Goal: Task Accomplishment & Management: Use online tool/utility

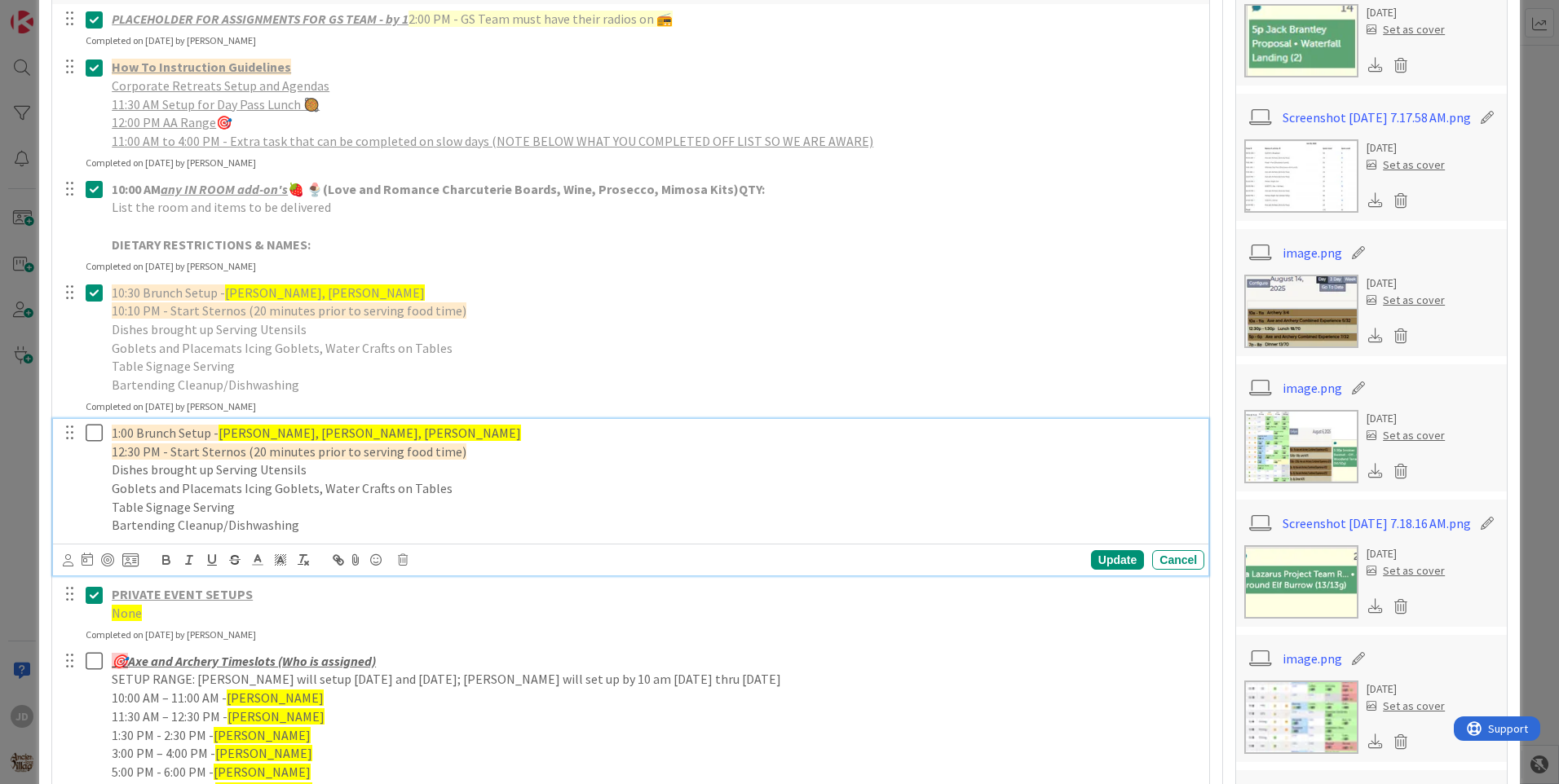
click at [89, 430] on icon at bounding box center [97, 433] width 24 height 19
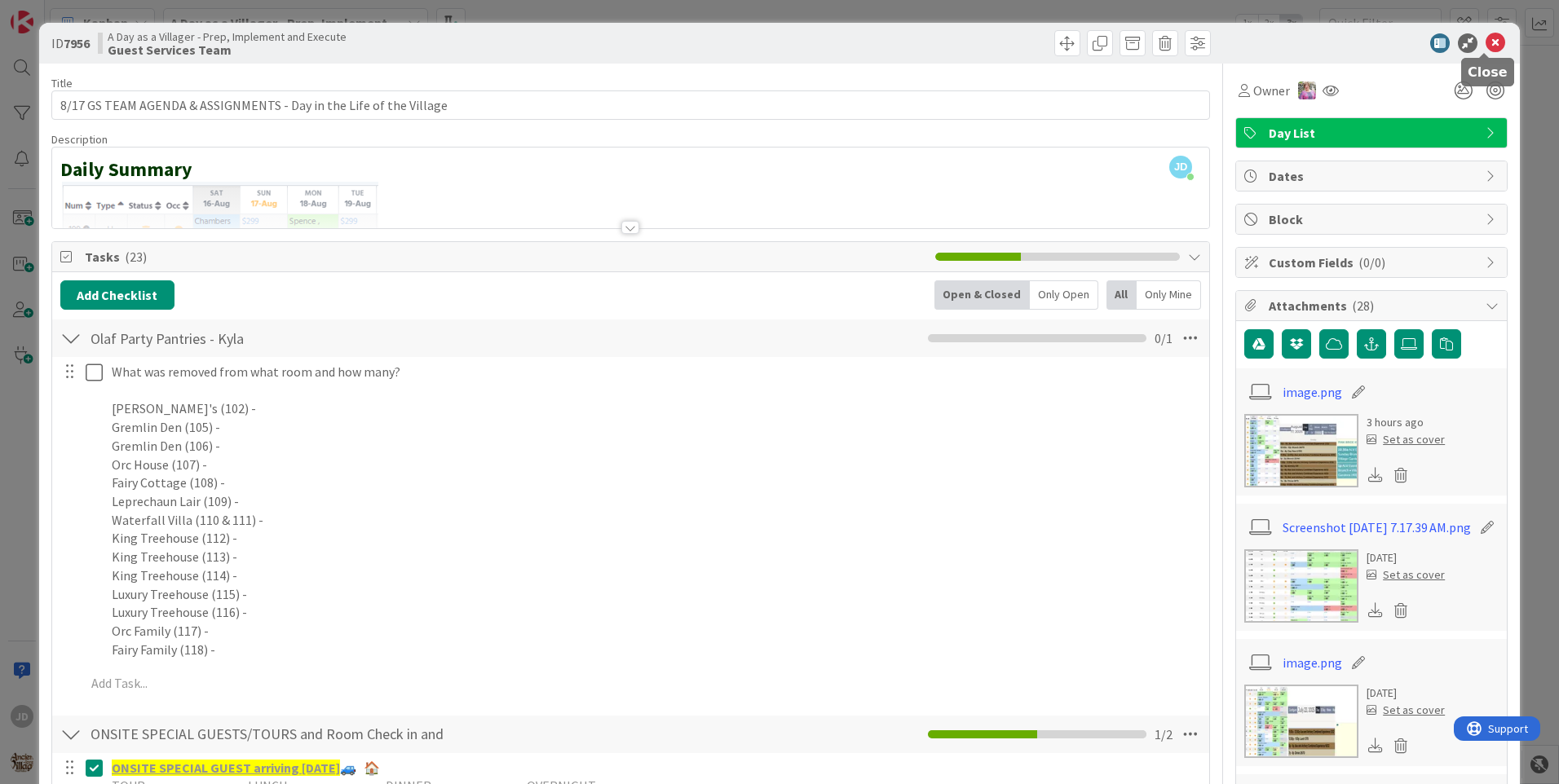
click at [1485, 45] on icon at bounding box center [1495, 43] width 19 height 19
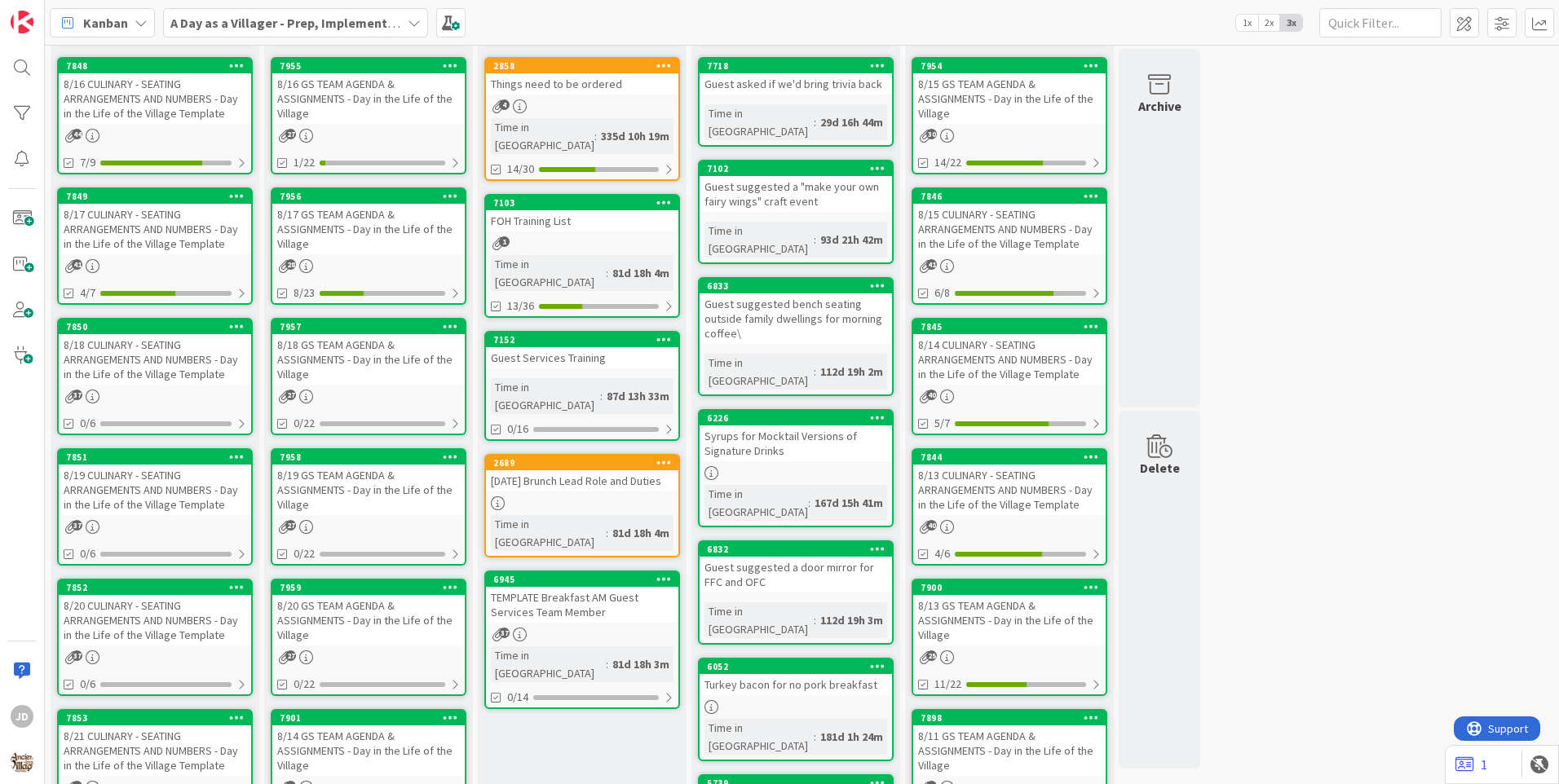
click at [565, 93] on div "Things need to be ordered" at bounding box center [582, 84] width 192 height 21
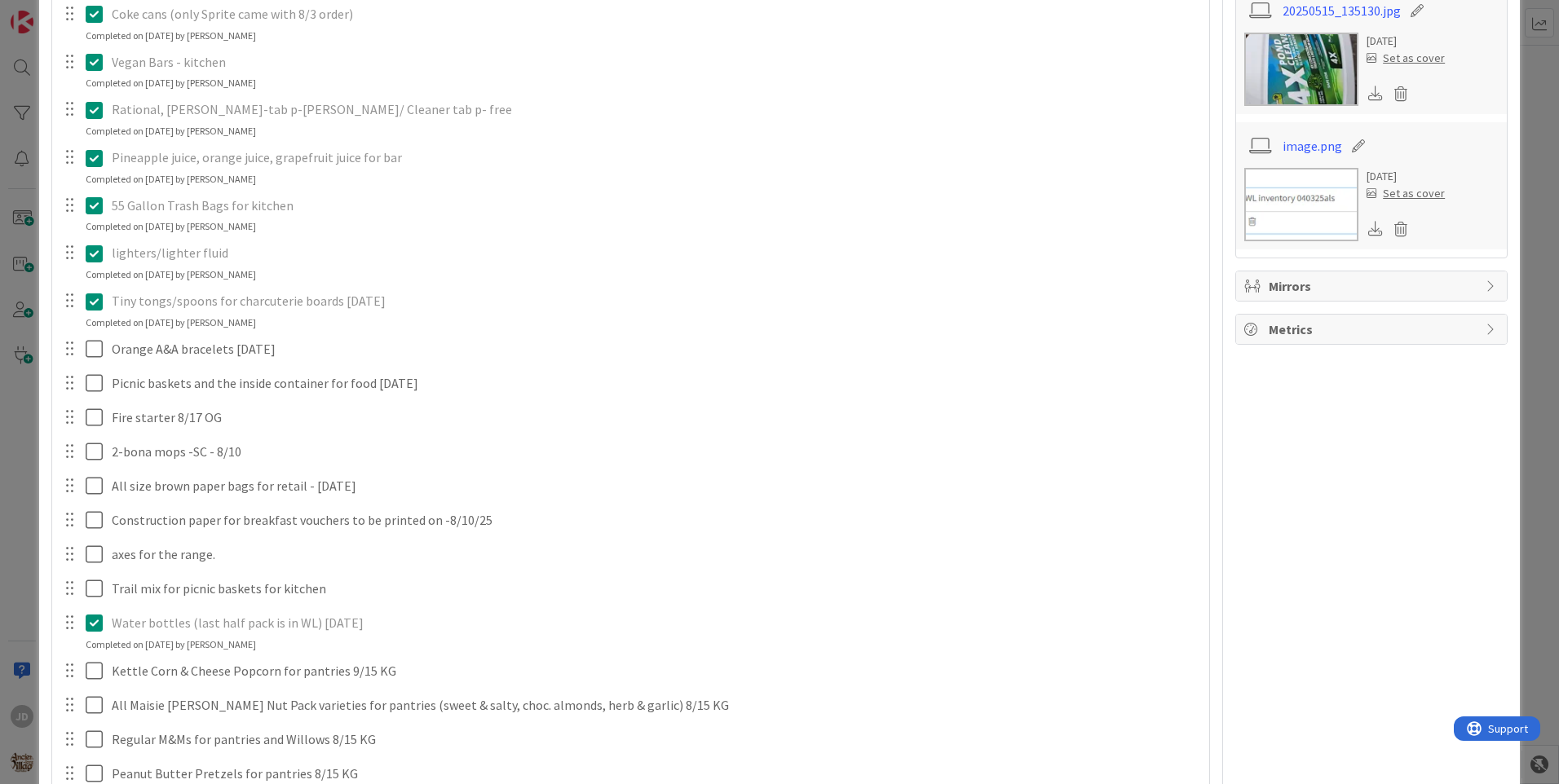
scroll to position [815, 0]
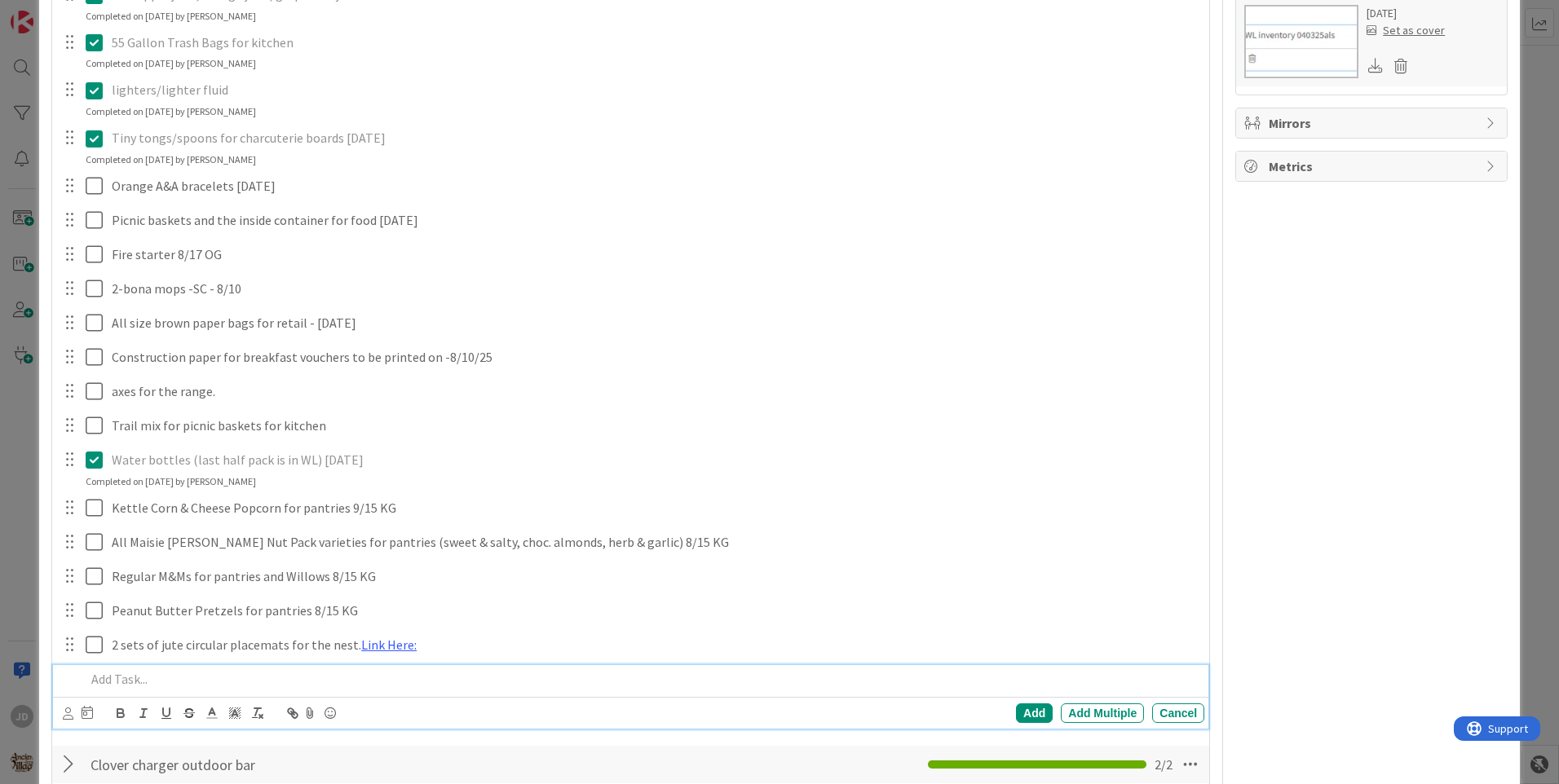
click at [148, 684] on p at bounding box center [642, 678] width 1112 height 18
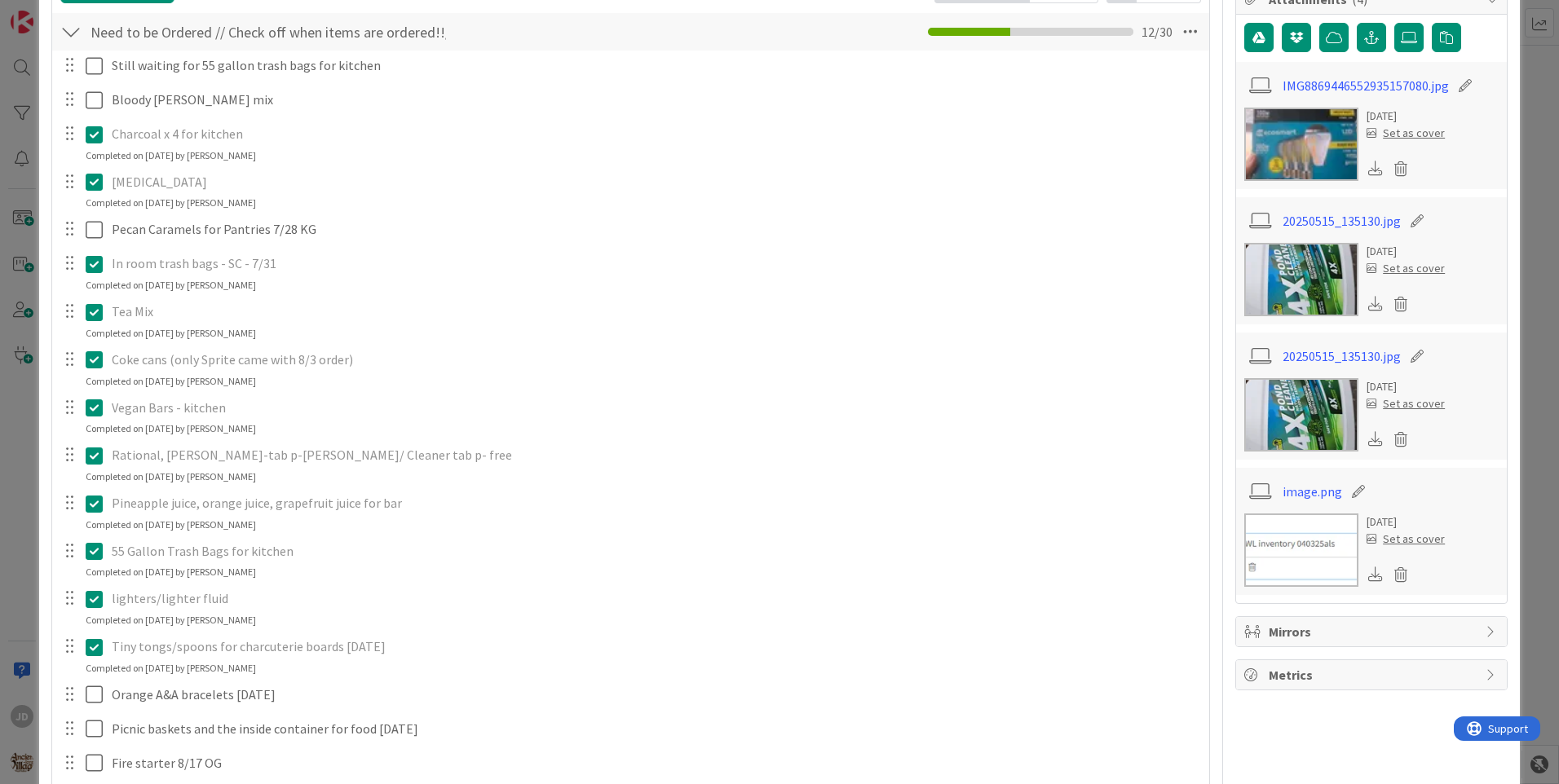
scroll to position [0, 0]
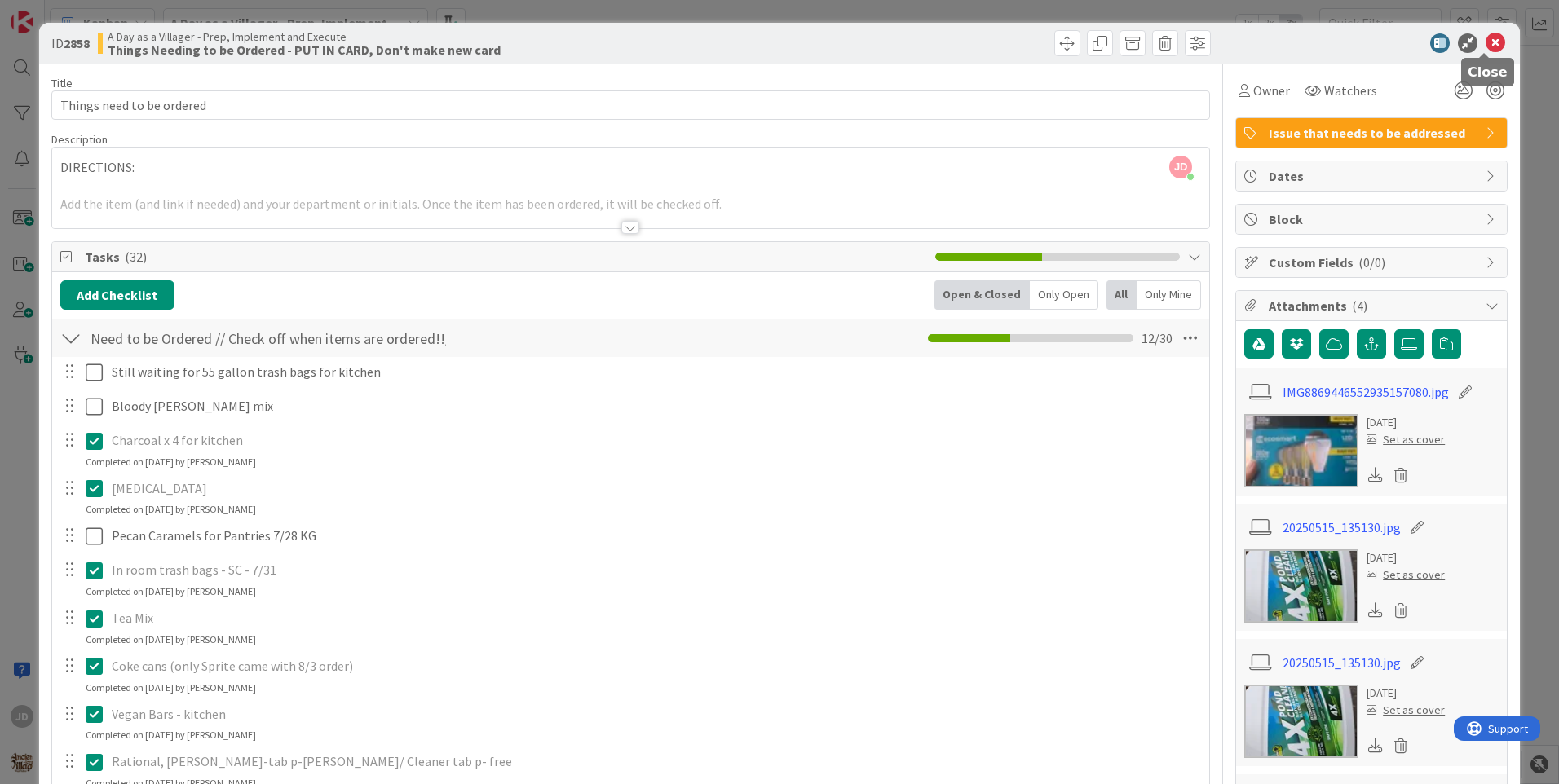
click at [1485, 45] on icon at bounding box center [1495, 43] width 19 height 19
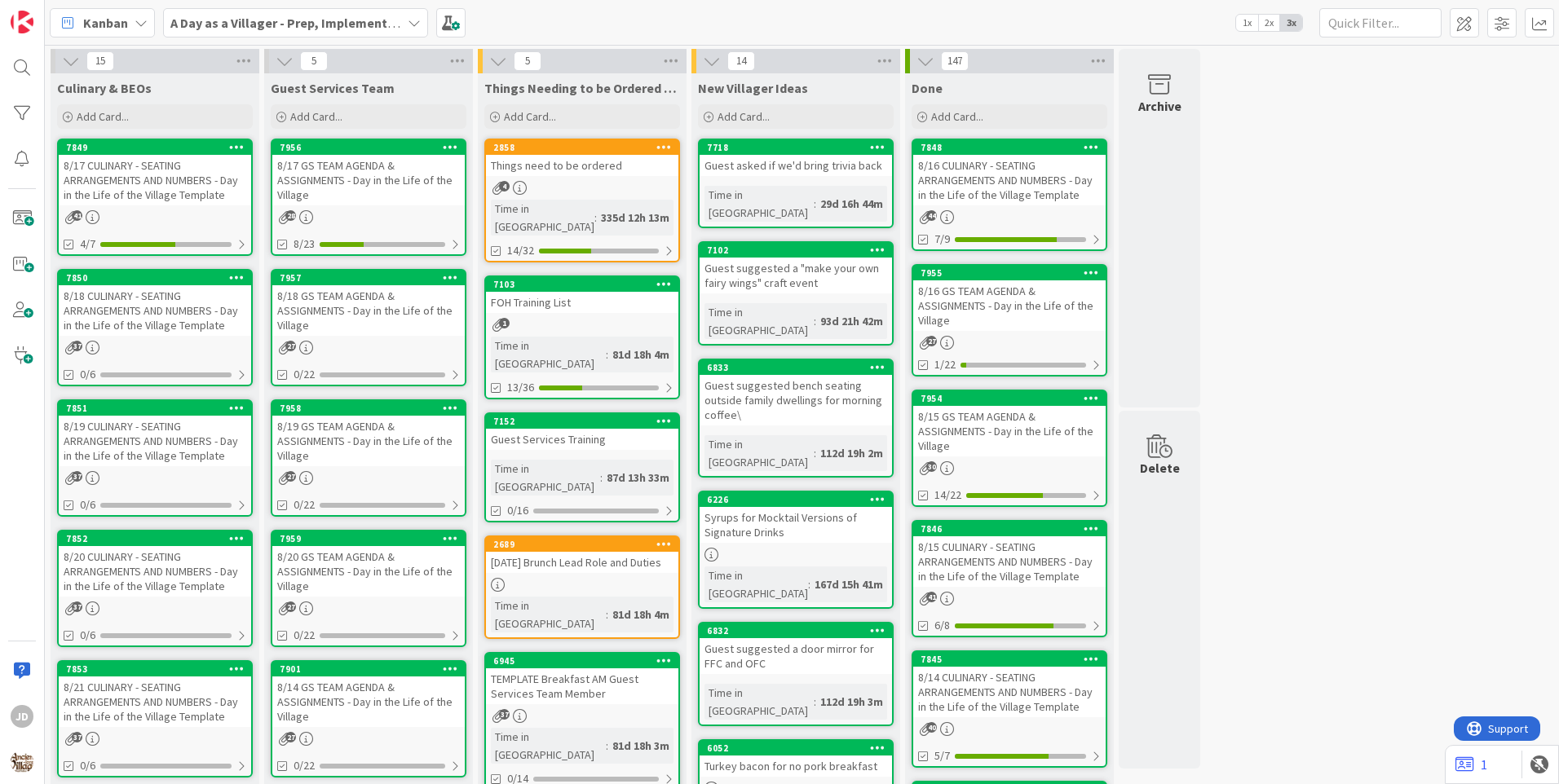
click at [347, 180] on div "8/17 GS TEAM AGENDA & ASSIGNMENTS - Day in the Life of the Village" at bounding box center [369, 180] width 192 height 50
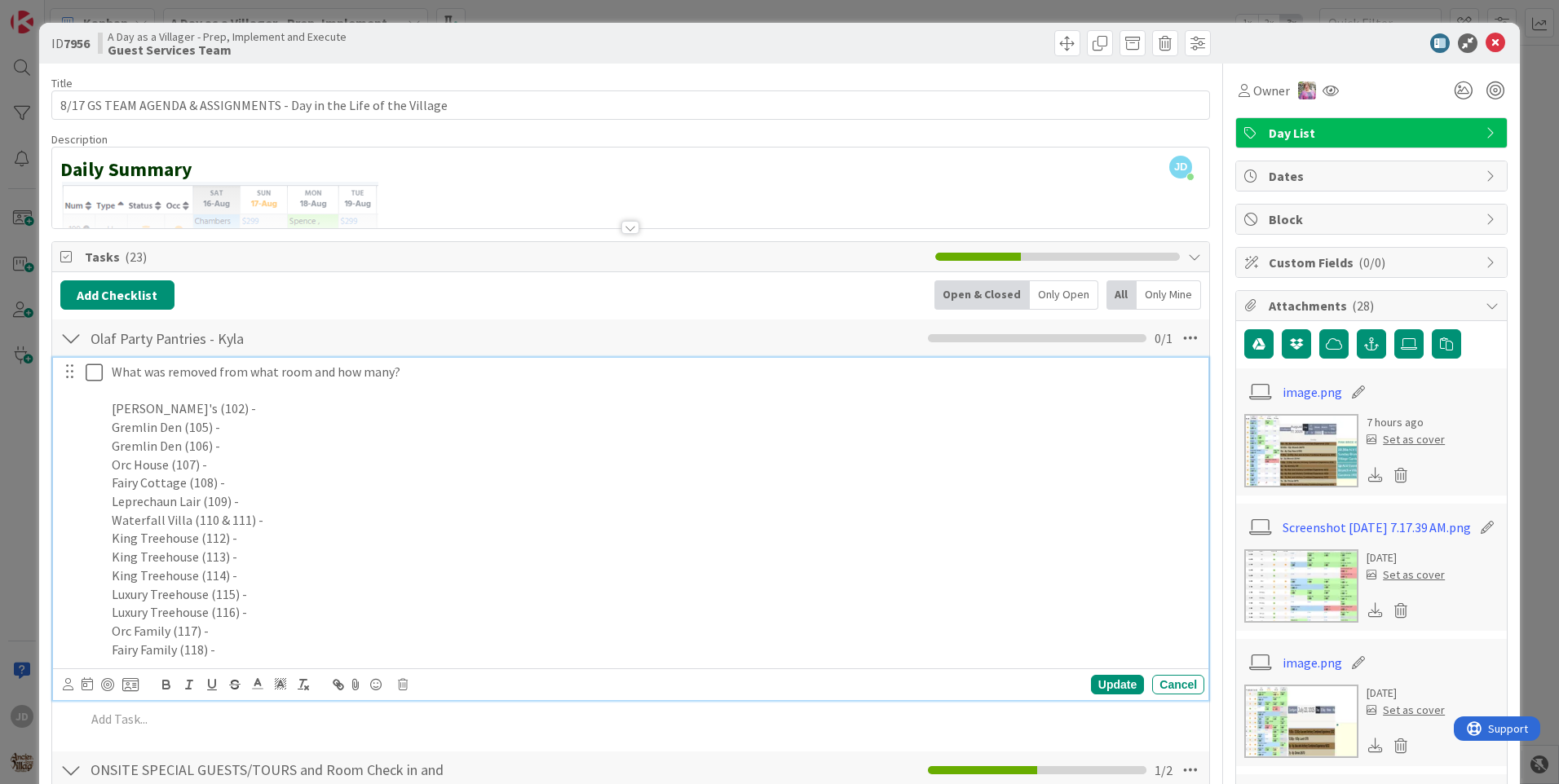
click at [374, 399] on p at bounding box center [654, 390] width 1086 height 18
click at [359, 406] on p "[PERSON_NAME]'s (102) -" at bounding box center [654, 408] width 1086 height 18
click at [282, 429] on p "Gremlin Den (105) -" at bounding box center [654, 427] width 1086 height 18
click at [283, 456] on p "Orc House (107) -" at bounding box center [654, 464] width 1086 height 18
click at [262, 486] on p "Fairy Cottage (108) -" at bounding box center [654, 482] width 1086 height 18
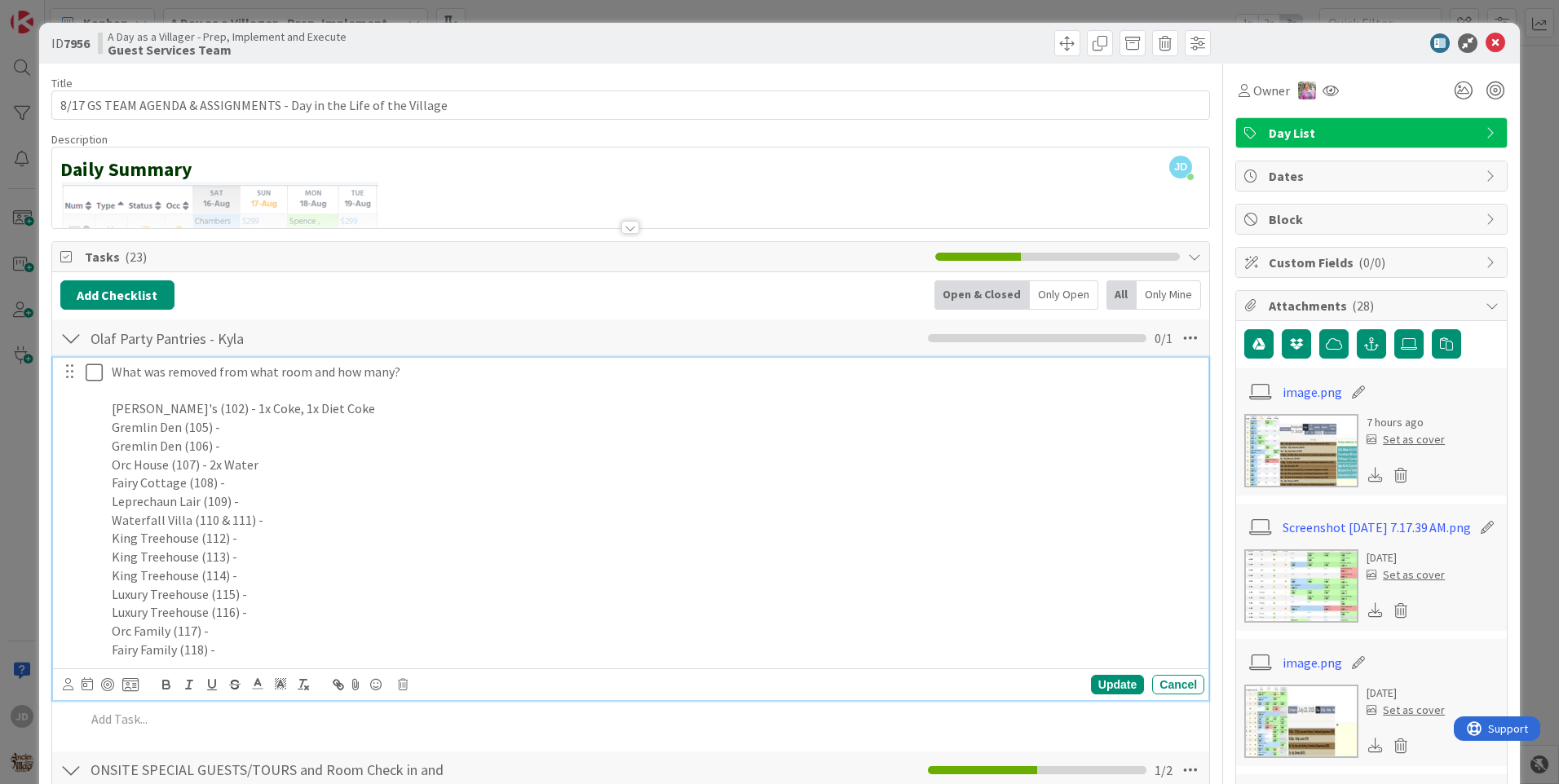
click at [312, 500] on p "Leprechaun Lair (109) -" at bounding box center [654, 501] width 1086 height 18
click at [314, 529] on p "King Treehouse (112) -" at bounding box center [654, 538] width 1086 height 18
click at [325, 514] on p "Waterfall Villa (110 & 111) -" at bounding box center [654, 520] width 1086 height 18
click at [268, 605] on p "Luxury Treehouse (116) -" at bounding box center [654, 611] width 1086 height 18
click at [573, 635] on p "Orc Family (117) -" at bounding box center [654, 631] width 1086 height 18
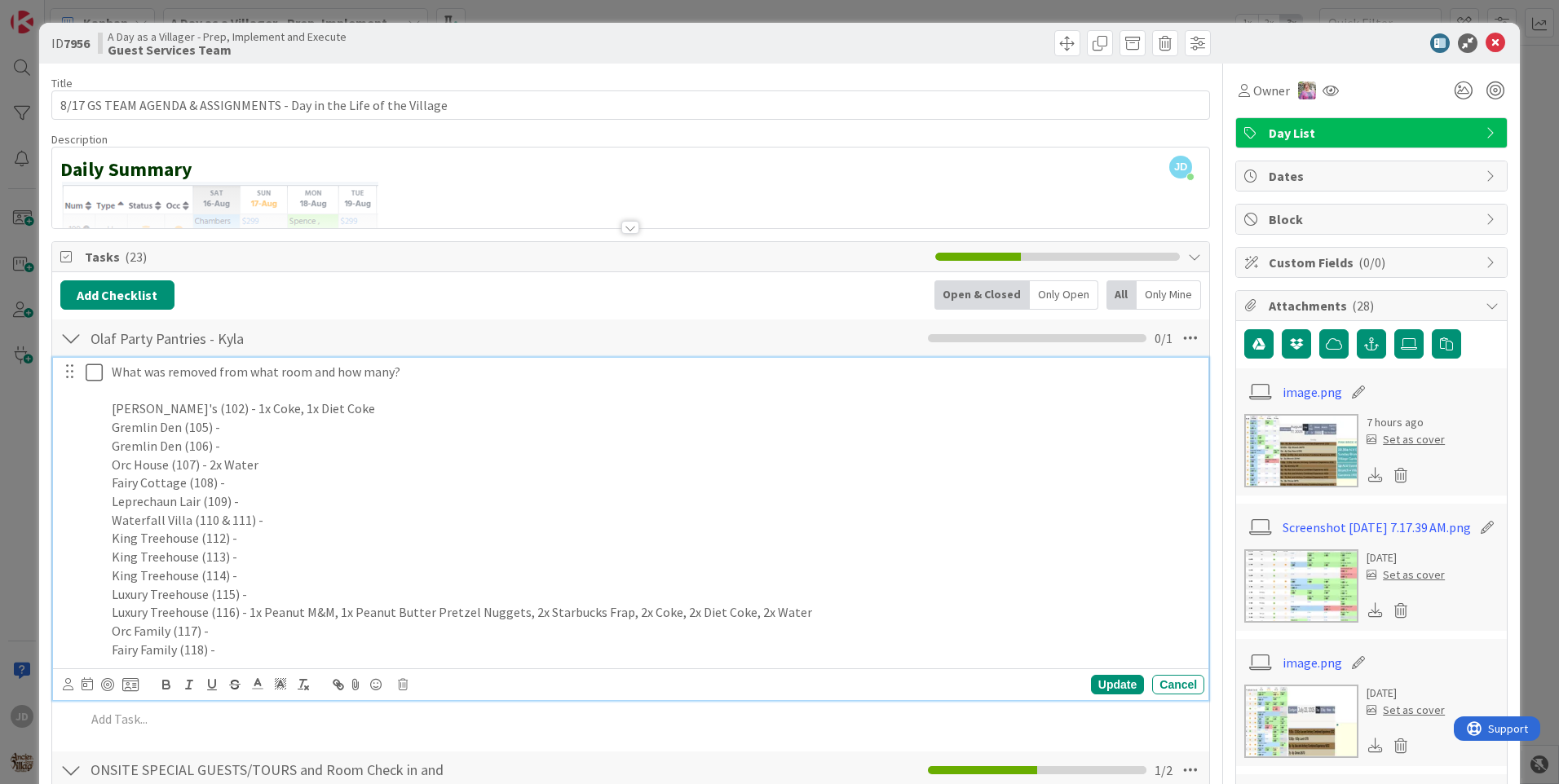
click at [351, 591] on p "Luxury Treehouse (115) -" at bounding box center [654, 594] width 1086 height 18
click at [354, 571] on p "King Treehouse (114) -" at bounding box center [654, 575] width 1086 height 18
click at [391, 540] on p "King Treehouse (112) -" at bounding box center [654, 538] width 1086 height 18
click at [391, 548] on div "What was removed from what room and how many? Bokee's (102) - 1x Coke, 1x Diet …" at bounding box center [654, 511] width 1099 height 307
click at [391, 548] on p "King Treehouse (113) -" at bounding box center [654, 556] width 1086 height 18
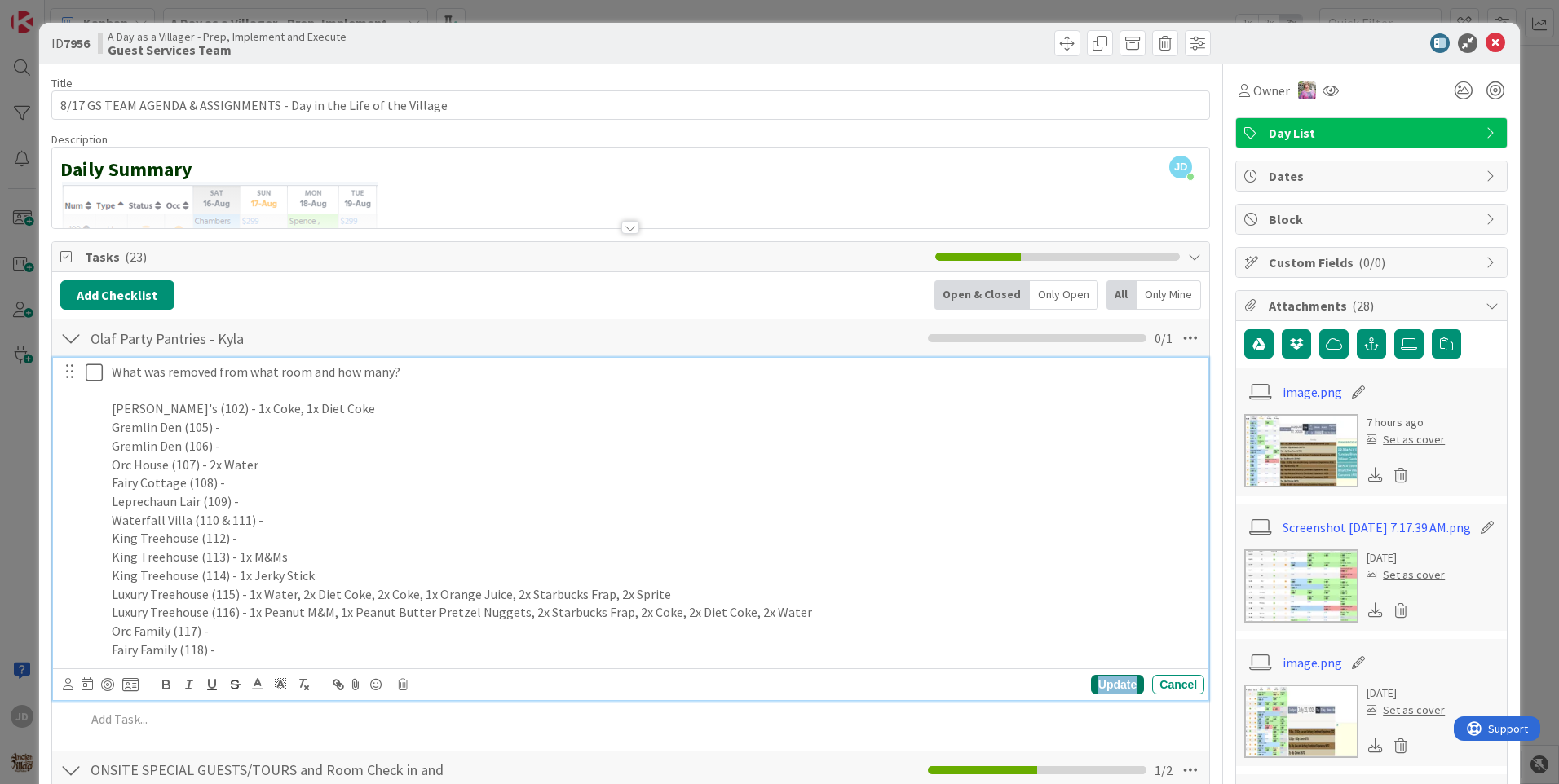
click at [1118, 691] on div "Update" at bounding box center [1117, 684] width 53 height 19
click at [94, 376] on icon at bounding box center [97, 373] width 24 height 19
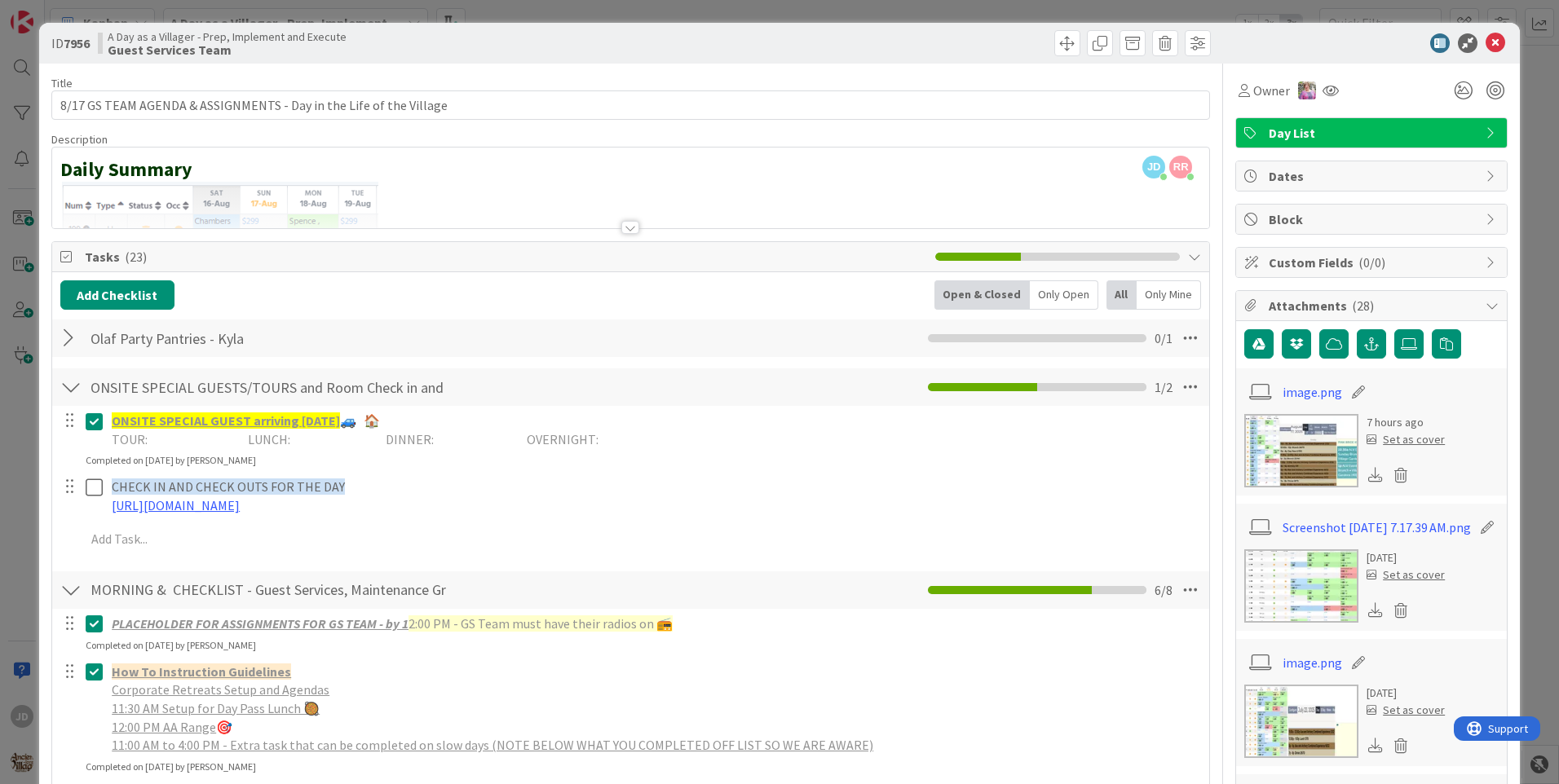
click at [885, 669] on p "How To Instruction Guidelines" at bounding box center [654, 671] width 1086 height 18
click at [1489, 38] on icon at bounding box center [1495, 43] width 19 height 19
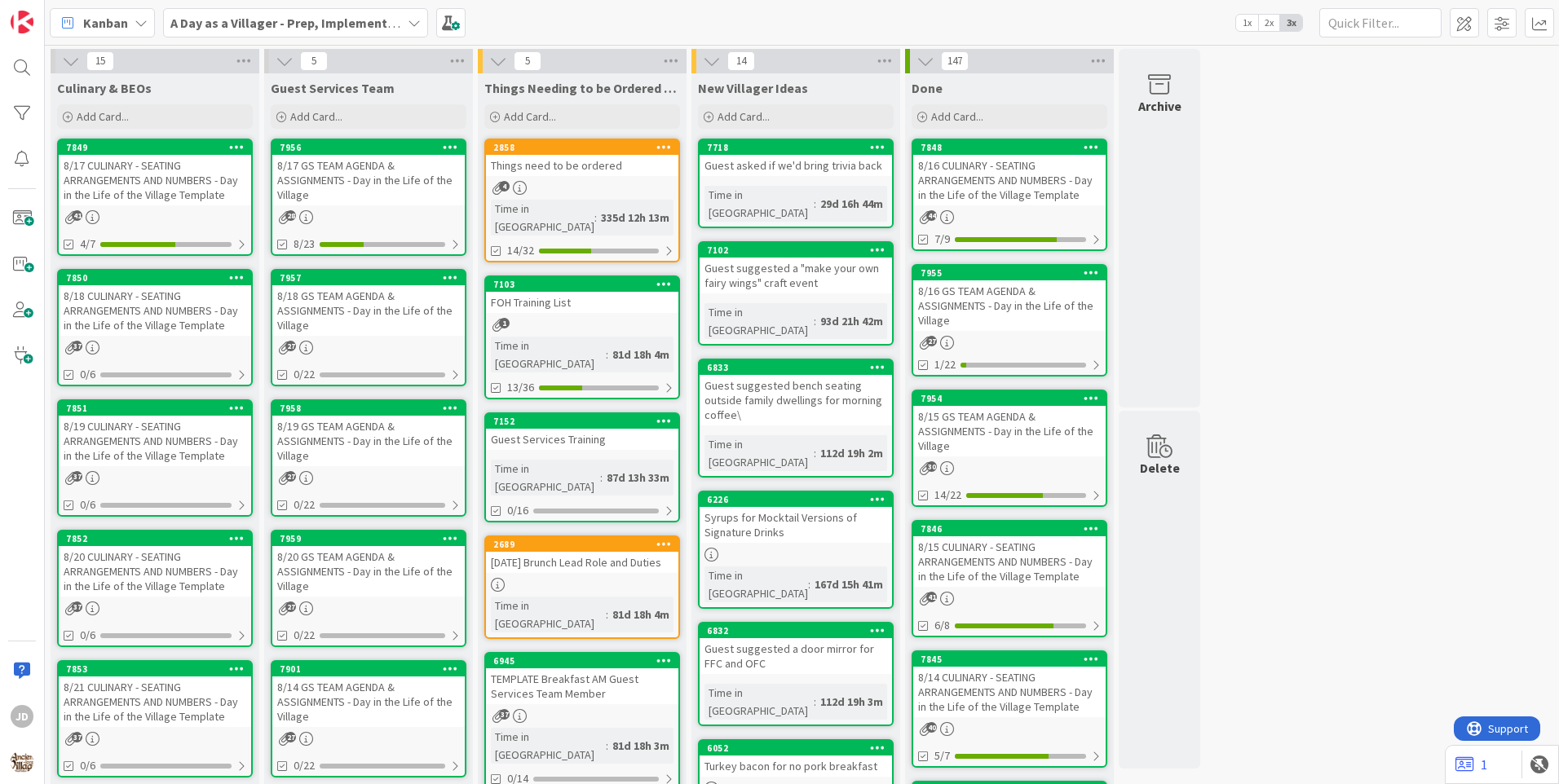
click at [354, 335] on div "8/18 GS TEAM AGENDA & ASSIGNMENTS - Day in the Life of the Village" at bounding box center [369, 310] width 192 height 50
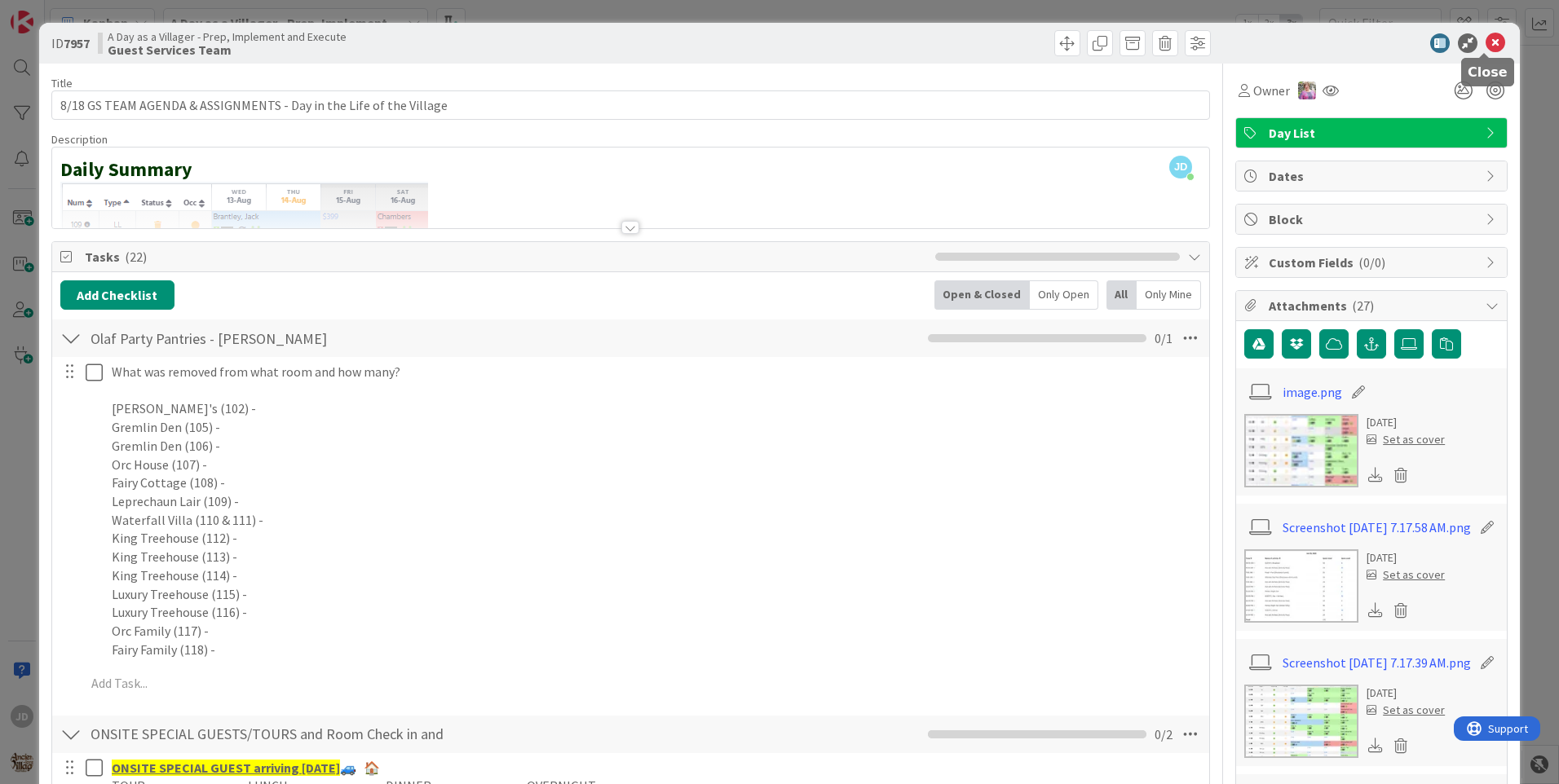
click at [1485, 41] on icon at bounding box center [1495, 43] width 19 height 19
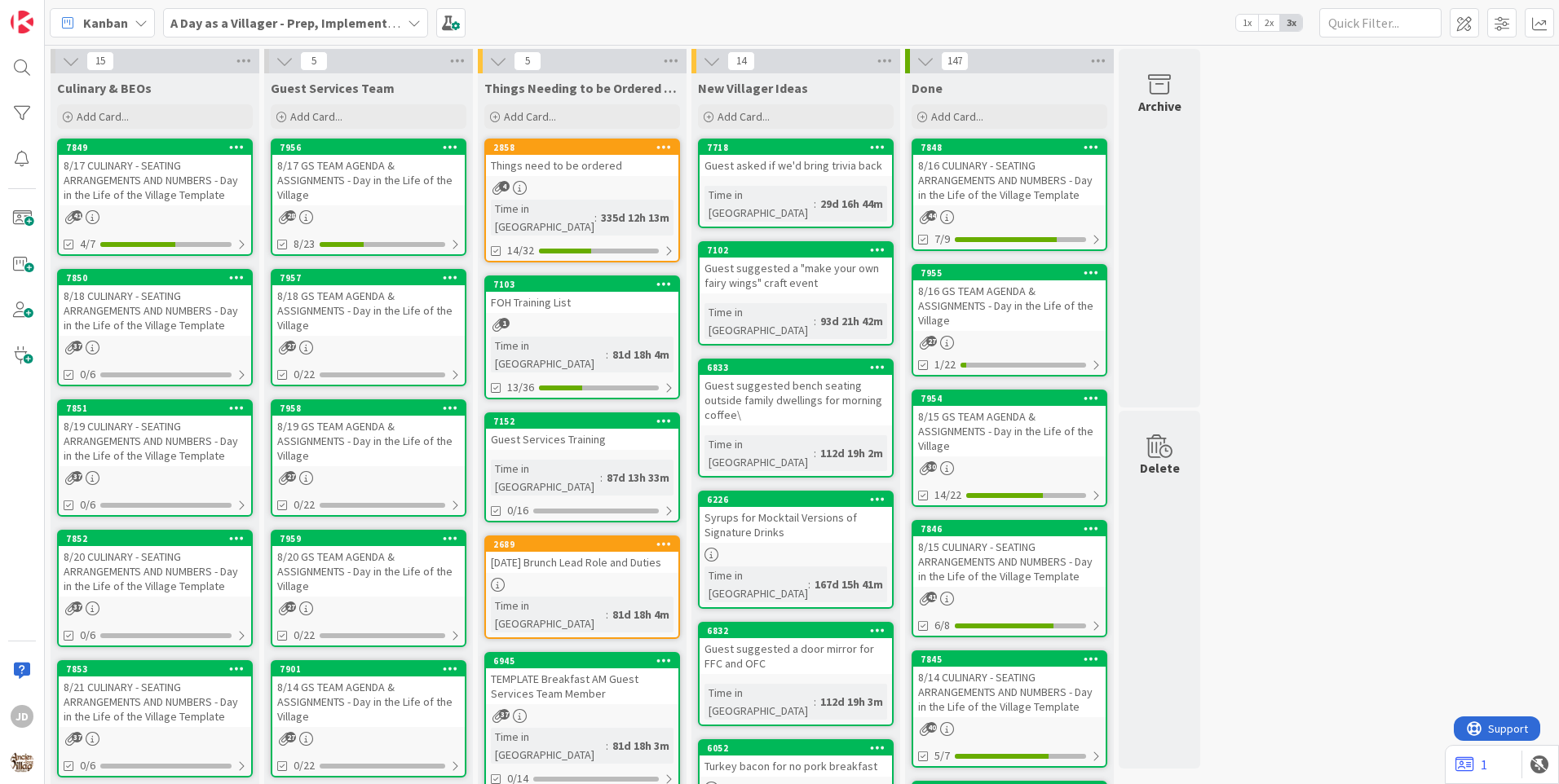
click at [151, 292] on div "8/18 CULINARY - SEATING ARRANGEMENTS AND NUMBERS - Day in the Life of the Villa…" at bounding box center [154, 310] width 192 height 50
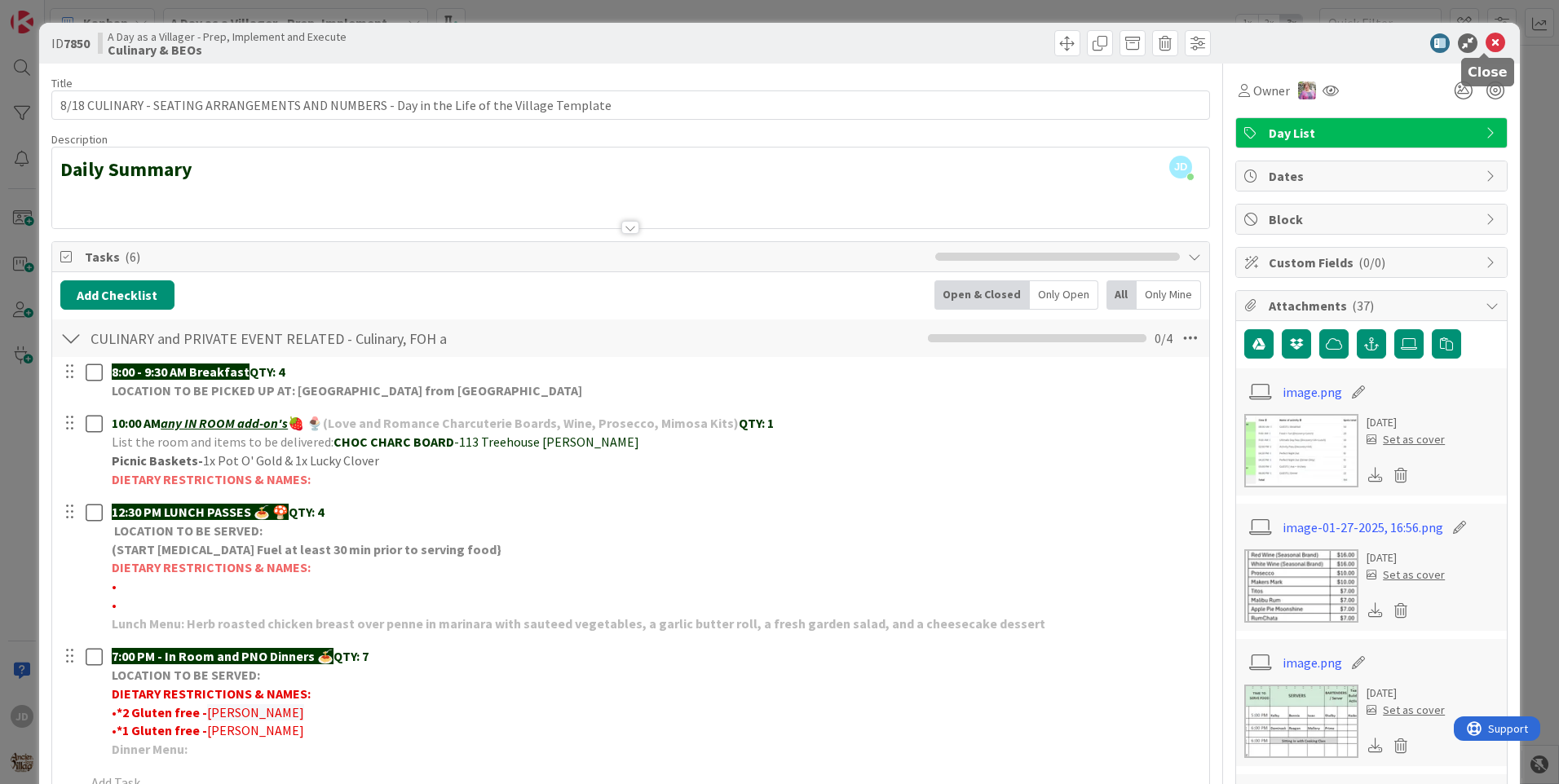
click at [1485, 48] on icon at bounding box center [1495, 43] width 19 height 19
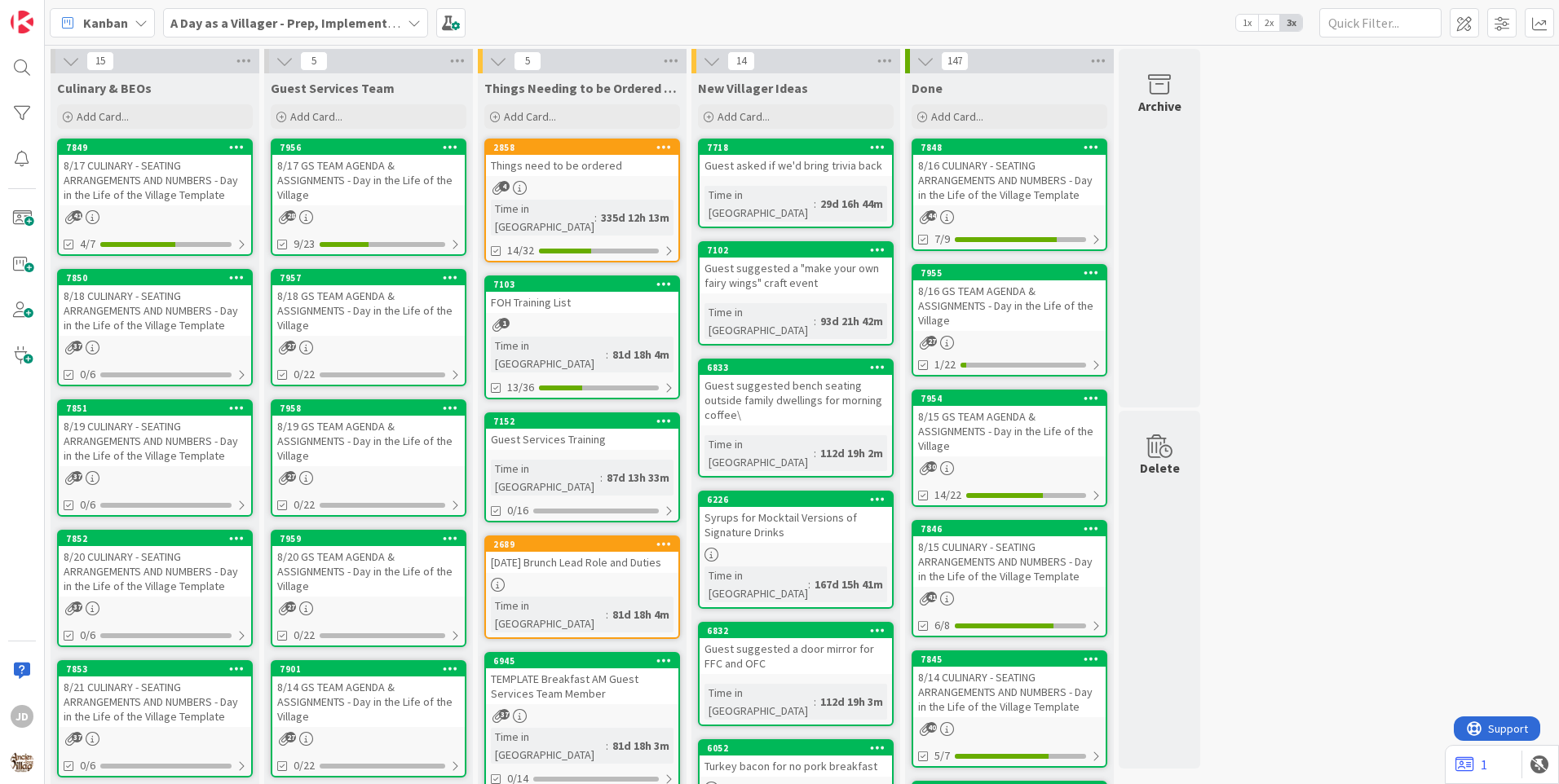
click at [169, 206] on link "7849 8/17 CULINARY - SEATING ARRANGEMENTS AND NUMBERS - Day in the Life of the …" at bounding box center [155, 197] width 196 height 117
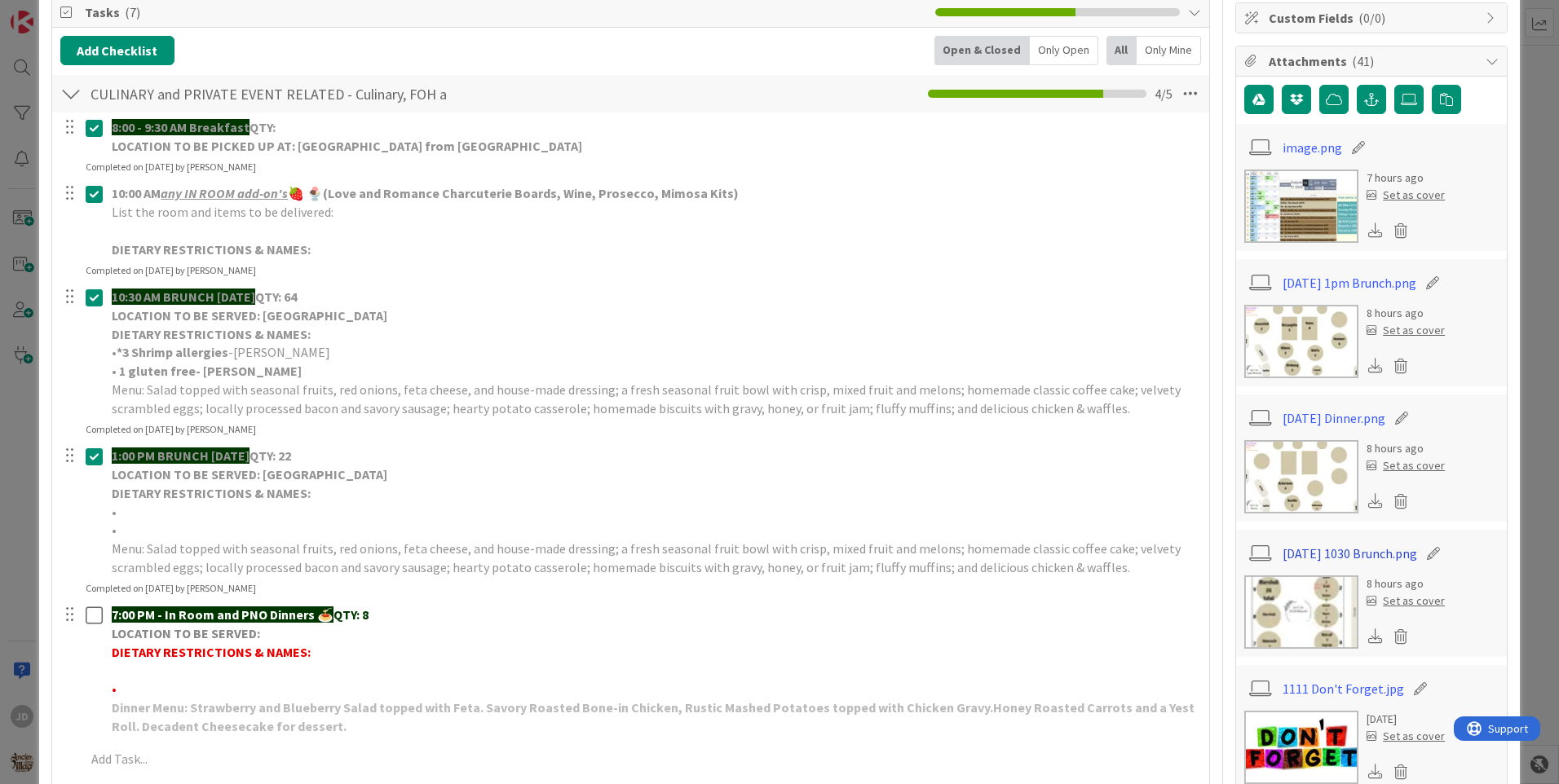
scroll to position [408, 0]
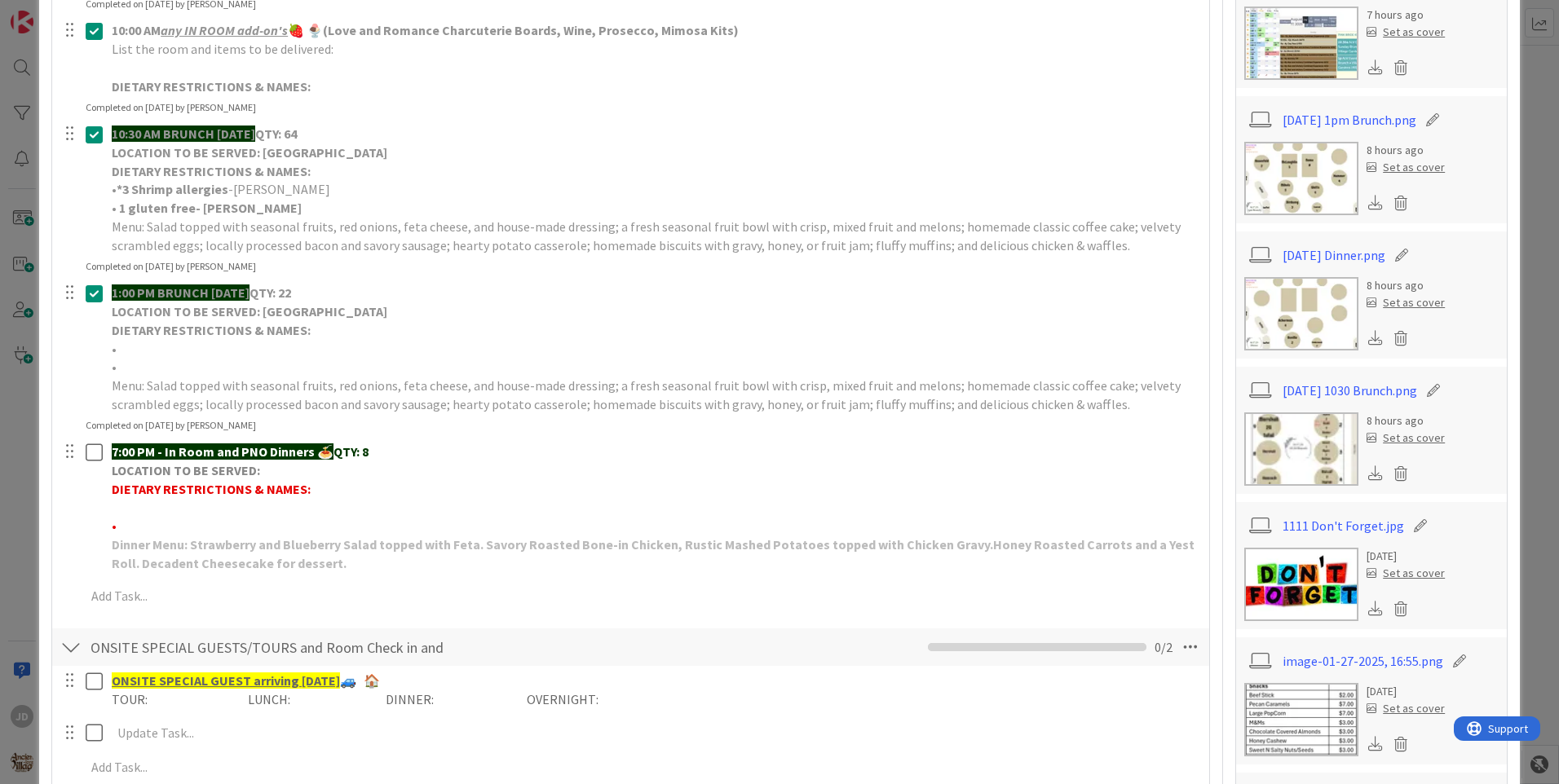
click at [1248, 298] on img at bounding box center [1302, 314] width 115 height 74
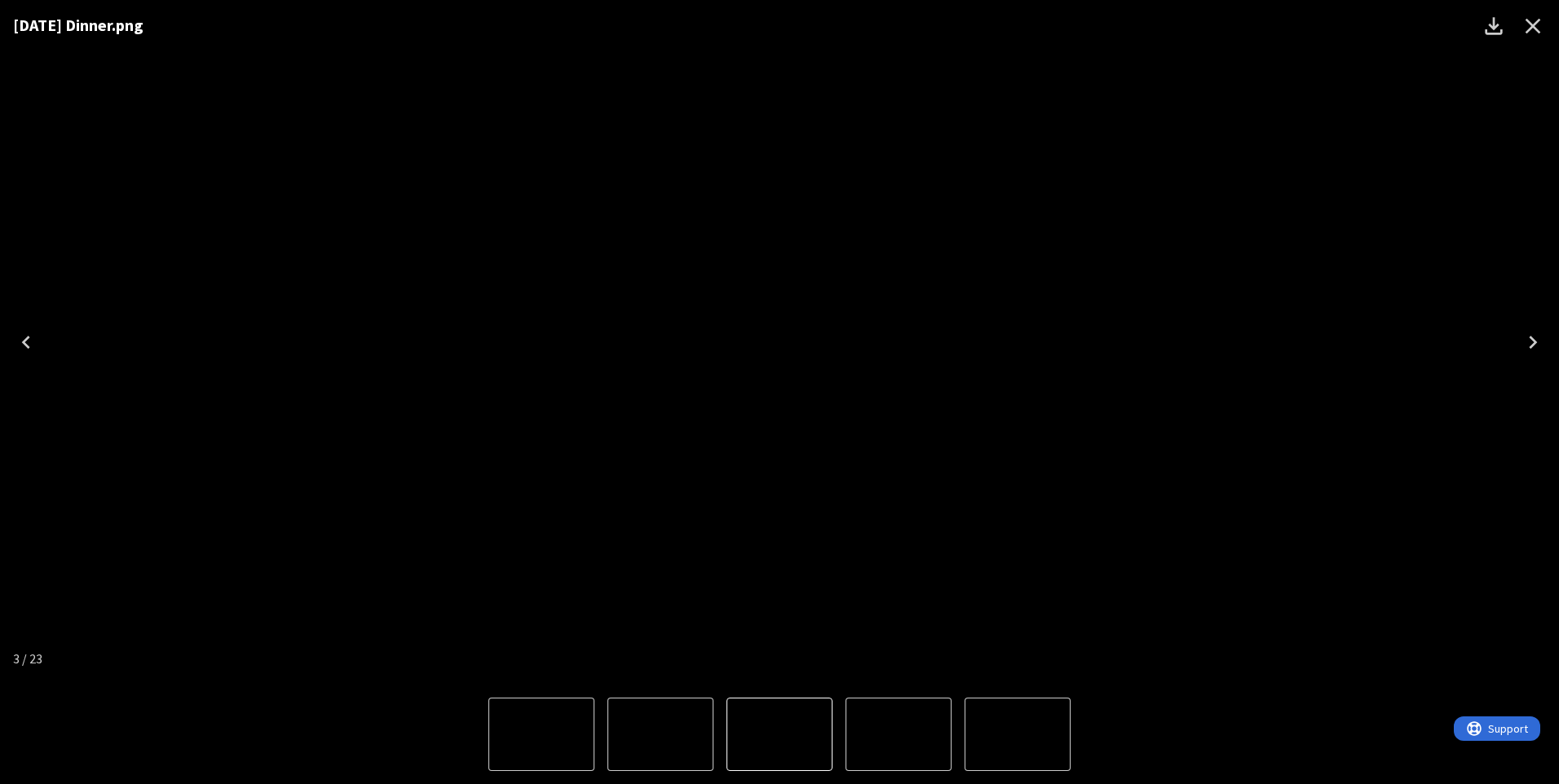
click at [1531, 16] on icon "Close" at bounding box center [1532, 25] width 26 height 26
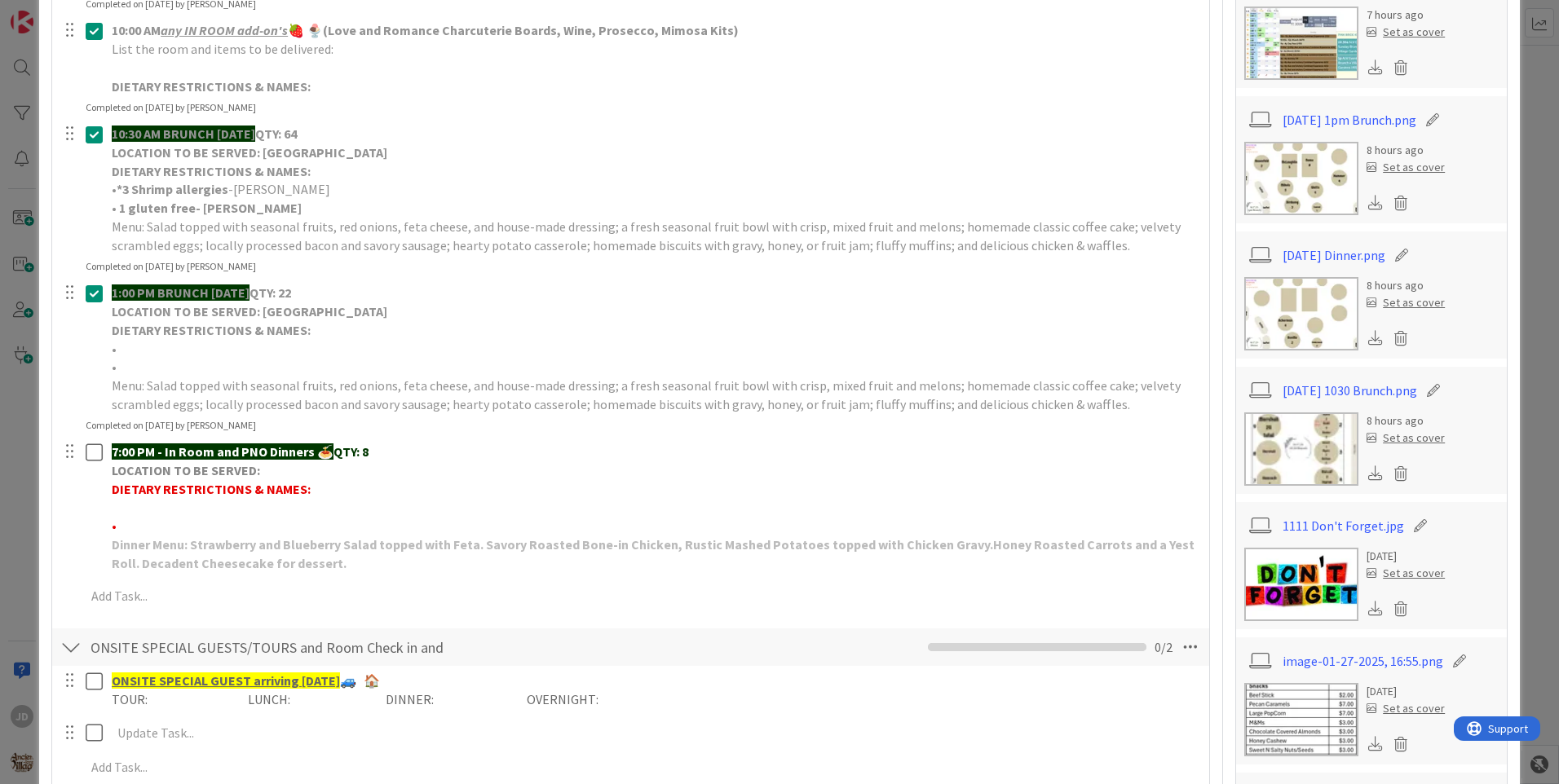
scroll to position [0, 0]
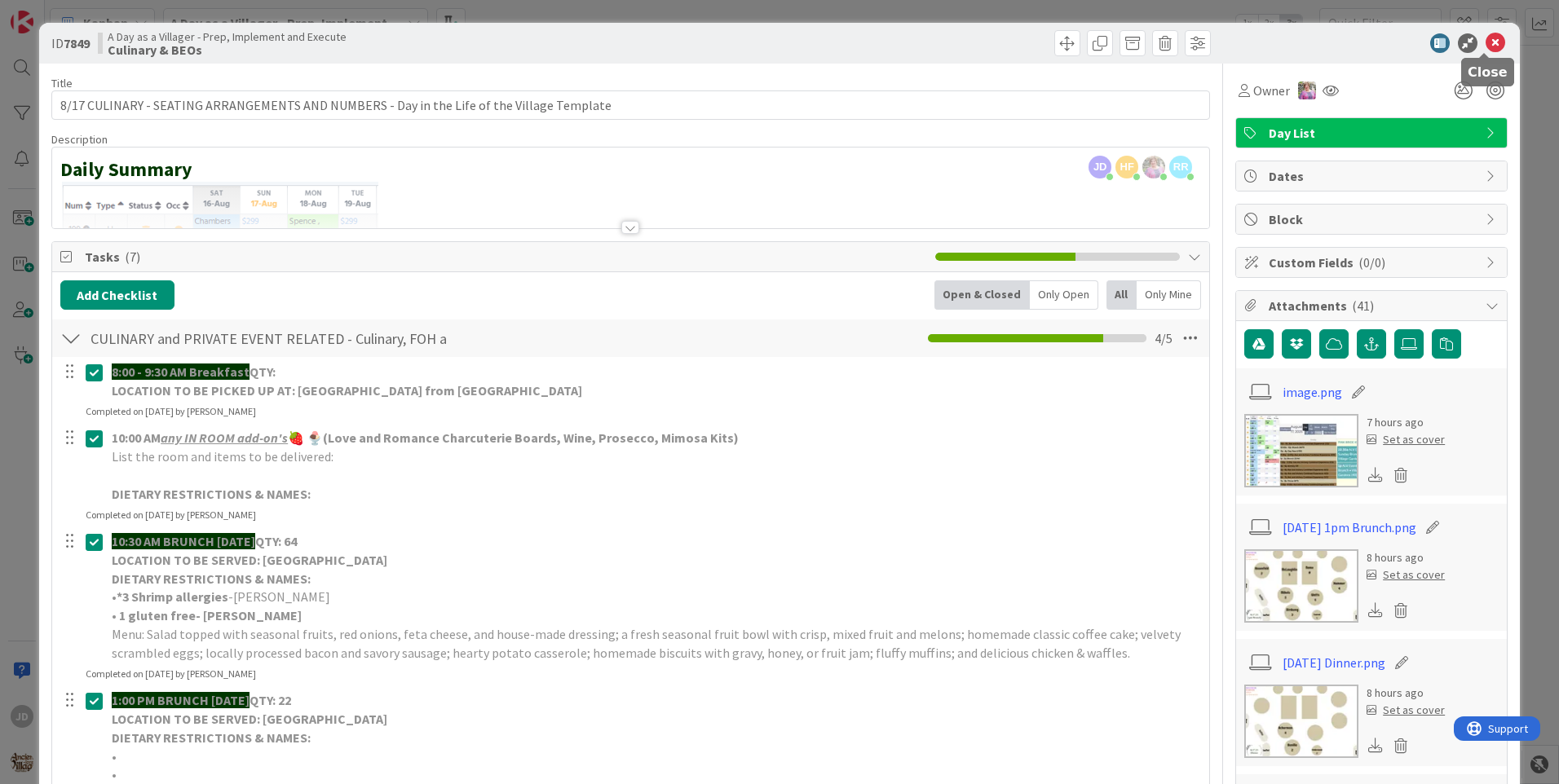
click at [1489, 42] on icon at bounding box center [1495, 43] width 19 height 19
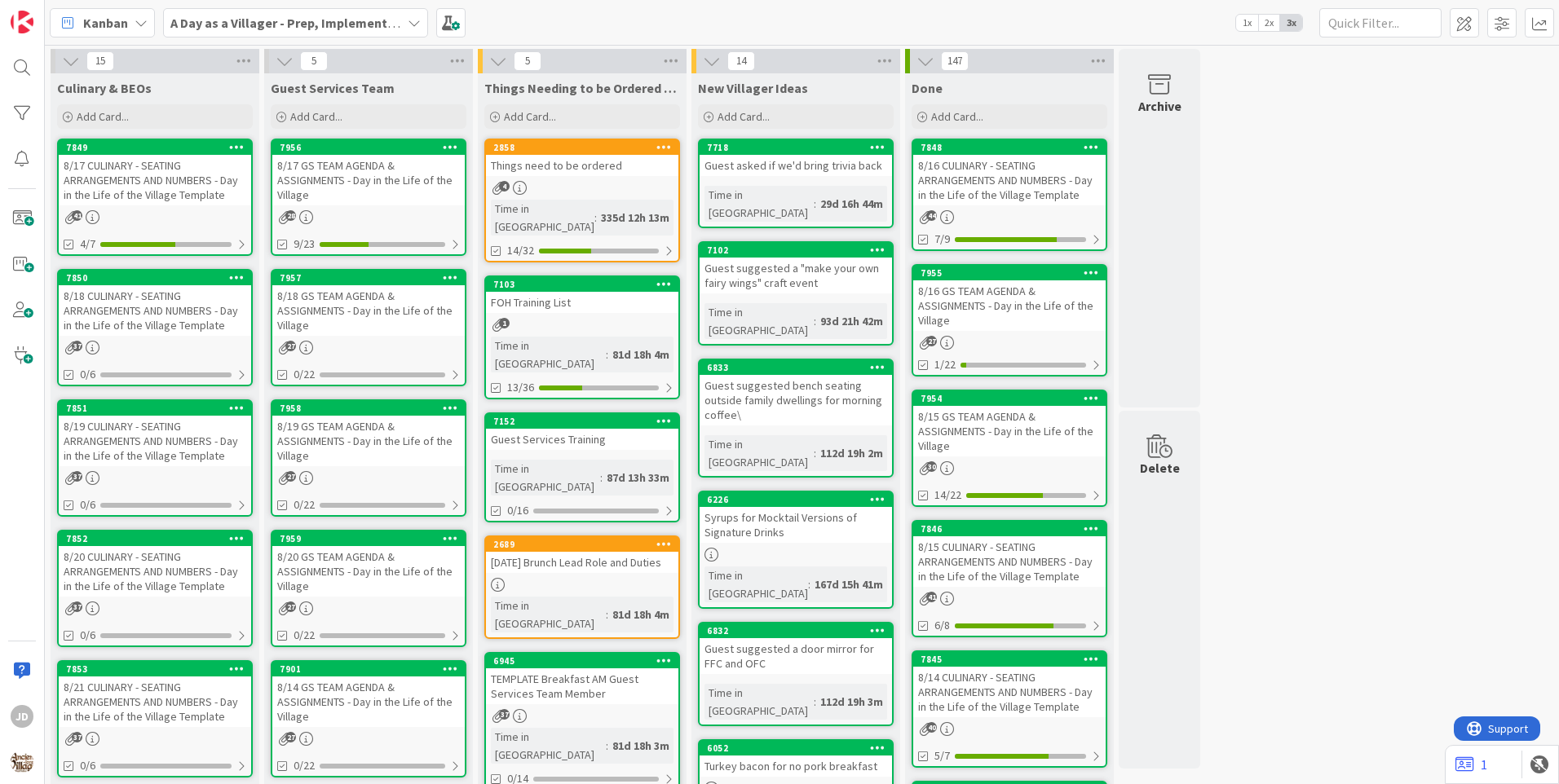
click at [160, 194] on div "8/17 CULINARY - SEATING ARRANGEMENTS AND NUMBERS - Day in the Life of the Villa…" at bounding box center [154, 180] width 192 height 50
